Goal: Obtain resource: Download file/media

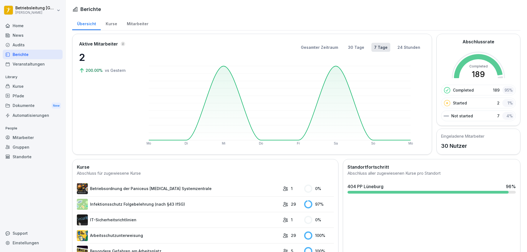
scroll to position [55, 0]
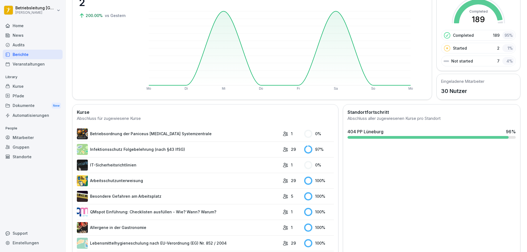
click at [218, 133] on link "Betriebsordnung der Paniceus [MEDICAL_DATA] Systemzentrale" at bounding box center [178, 133] width 203 height 11
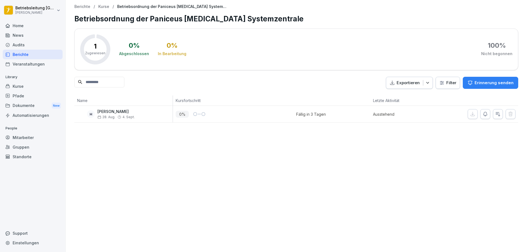
click at [29, 35] on div "News" at bounding box center [33, 35] width 60 height 10
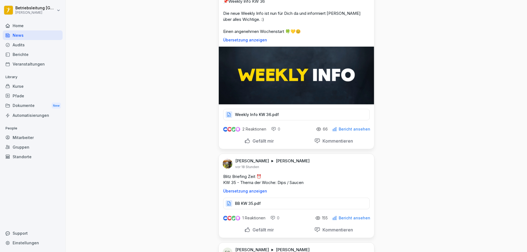
scroll to position [219, 0]
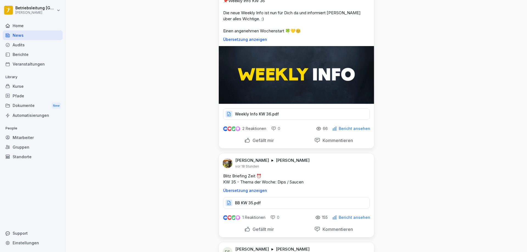
click at [256, 115] on p "Weekly Info KW 36.pdf" at bounding box center [257, 113] width 44 height 5
click at [264, 116] on p "Weekly Info KW 36.pdf" at bounding box center [257, 113] width 44 height 5
click at [15, 28] on div "Home" at bounding box center [33, 26] width 60 height 10
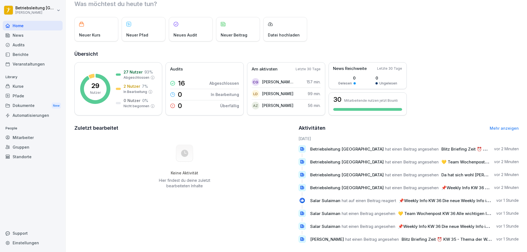
scroll to position [27, 0]
